Goal: Task Accomplishment & Management: Manage account settings

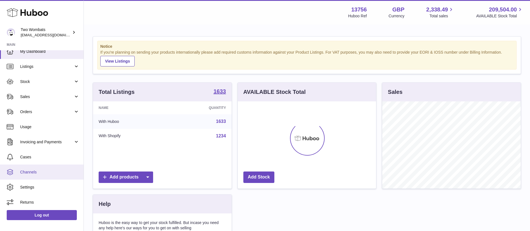
scroll to position [8, 0]
click at [51, 169] on span "Channels" at bounding box center [49, 170] width 59 height 5
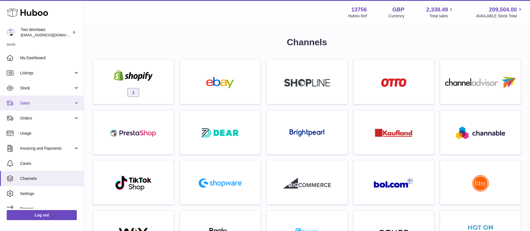
click at [45, 104] on span "Sales" at bounding box center [46, 103] width 53 height 5
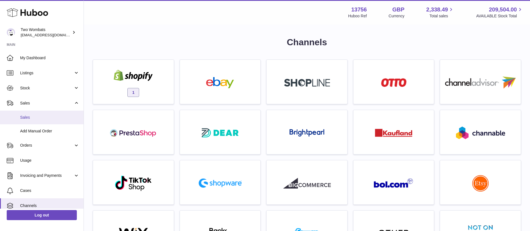
click at [47, 118] on span "Sales" at bounding box center [49, 117] width 59 height 5
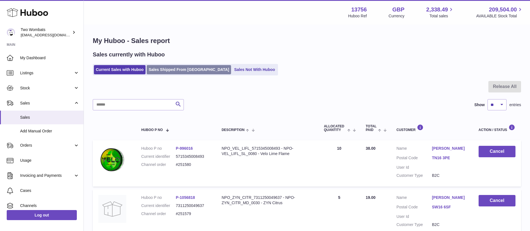
click at [188, 71] on link "Sales Shipped From [GEOGRAPHIC_DATA]" at bounding box center [189, 69] width 84 height 9
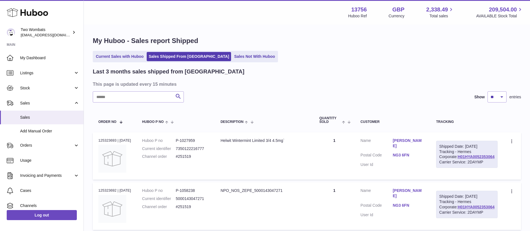
click at [233, 57] on link "Sales Not With Huboo" at bounding box center [254, 56] width 45 height 9
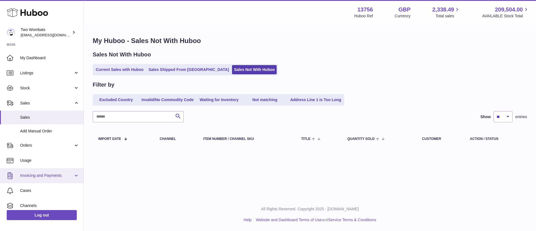
click at [54, 181] on link "Invoicing and Payments" at bounding box center [42, 175] width 84 height 15
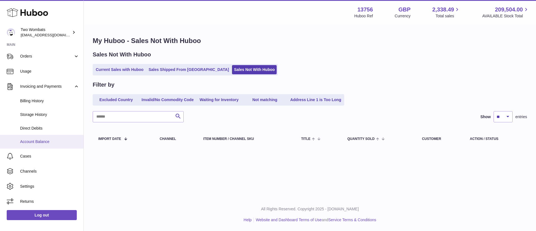
scroll to position [89, 0]
click at [52, 145] on link "Account Balance" at bounding box center [42, 142] width 84 height 14
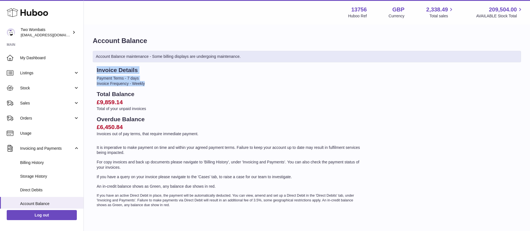
drag, startPoint x: 152, startPoint y: 83, endPoint x: 89, endPoint y: 65, distance: 65.5
click at [89, 65] on div "Account Balance Account Balance maintenance - Some billing displays are undergo…" at bounding box center [307, 124] width 446 height 198
copy div "Invoice Details Payment Terms - 7 days Invoice Frequency - Weekly"
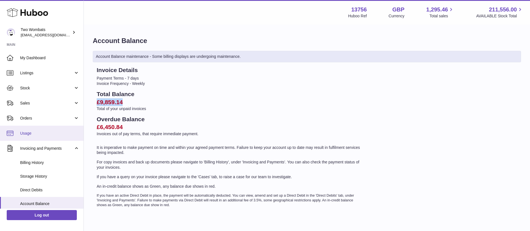
click at [49, 133] on span "Usage" at bounding box center [49, 133] width 59 height 5
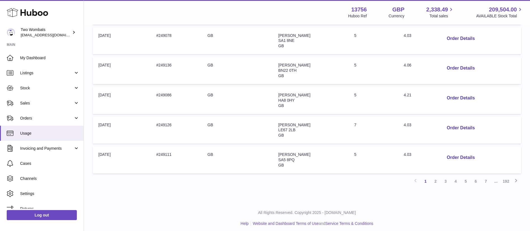
scroll to position [259, 0]
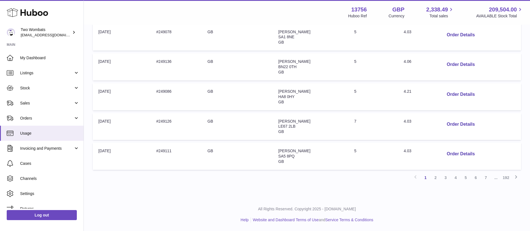
click at [444, 178] on link "3" at bounding box center [446, 178] width 10 height 10
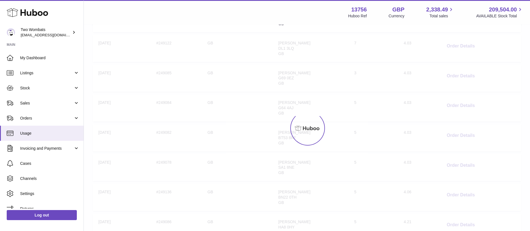
scroll to position [259, 0]
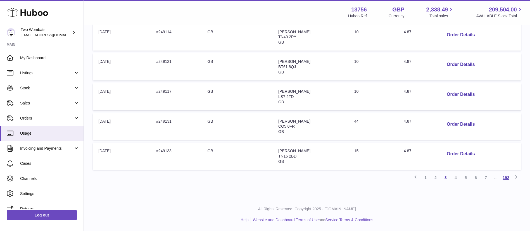
click at [505, 179] on link "192" at bounding box center [506, 178] width 10 height 10
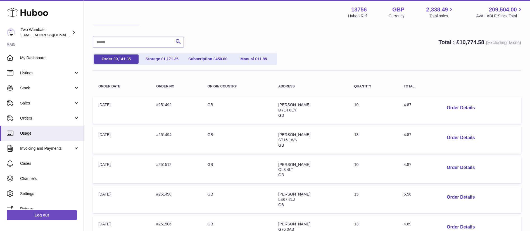
scroll to position [259, 0]
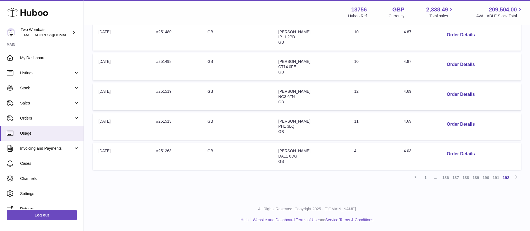
click at [483, 178] on link "190" at bounding box center [486, 178] width 10 height 10
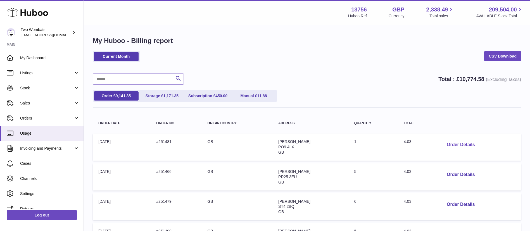
click at [452, 142] on button "Order Details" at bounding box center [460, 144] width 37 height 11
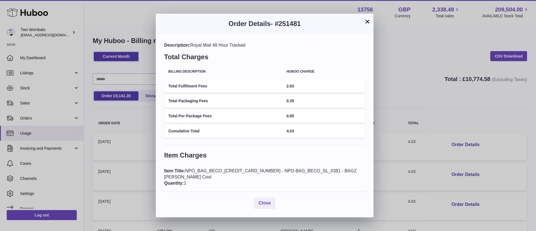
click at [370, 21] on button "×" at bounding box center [367, 21] width 7 height 7
